Goal: Register for event/course

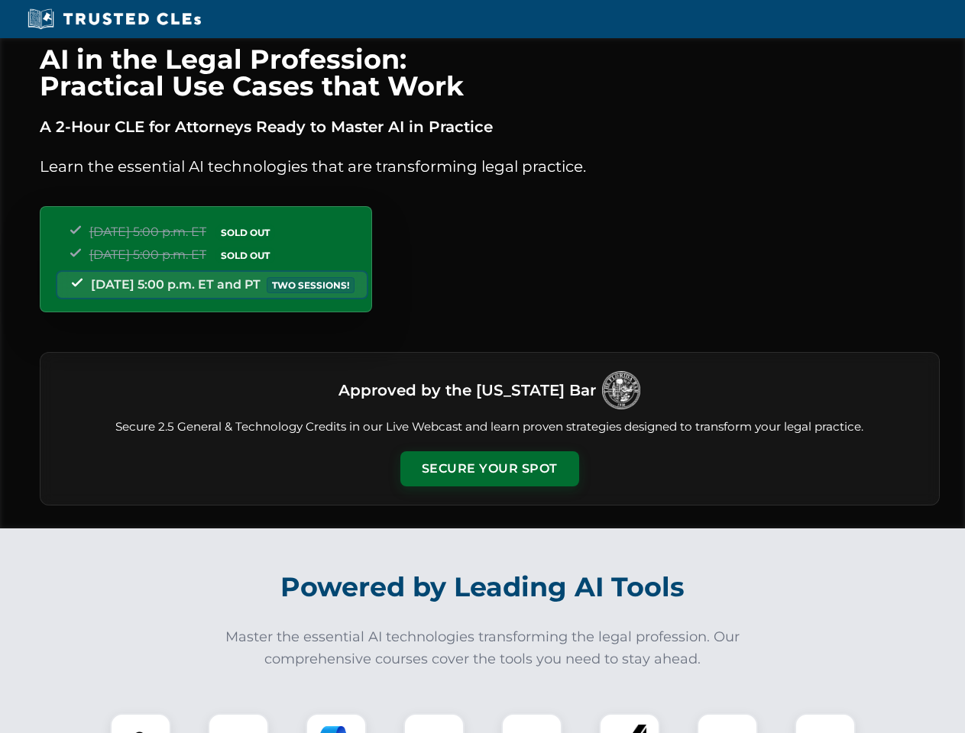
click at [489, 469] on button "Secure Your Spot" at bounding box center [489, 468] width 179 height 35
click at [141, 723] on img at bounding box center [140, 744] width 44 height 44
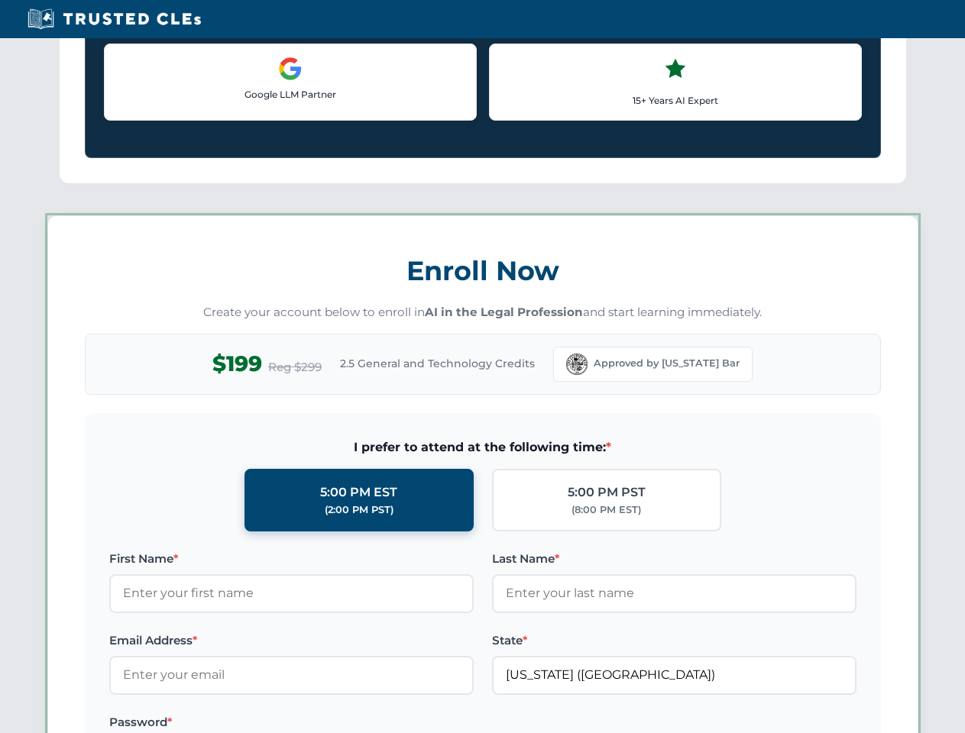
click at [336, 723] on label "Password *" at bounding box center [291, 722] width 364 height 18
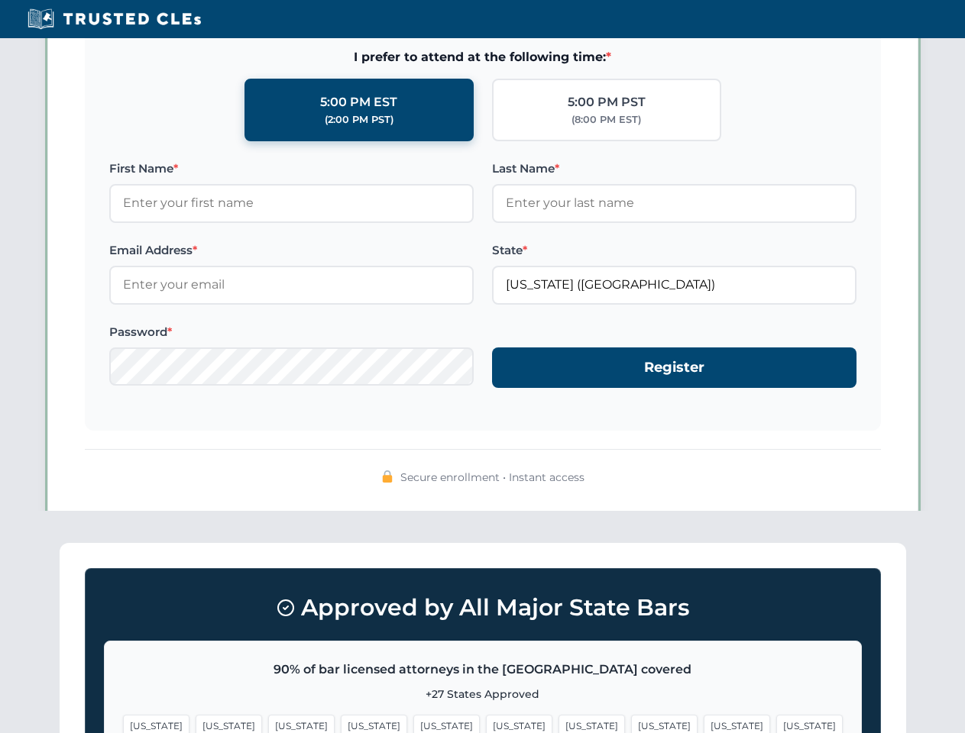
click at [703, 723] on span "[US_STATE]" at bounding box center [736, 726] width 66 height 22
